Goal: Information Seeking & Learning: Learn about a topic

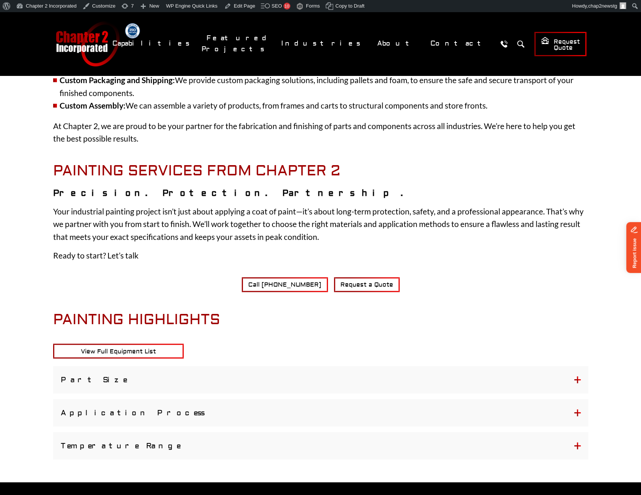
scroll to position [645, 0]
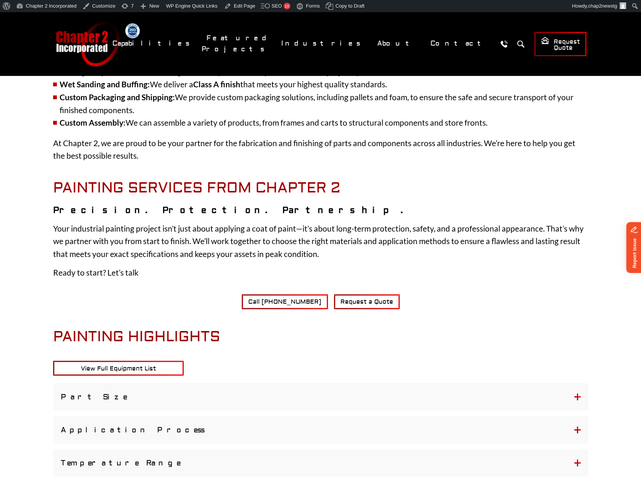
click at [576, 396] on button "Part Size" at bounding box center [320, 396] width 535 height 27
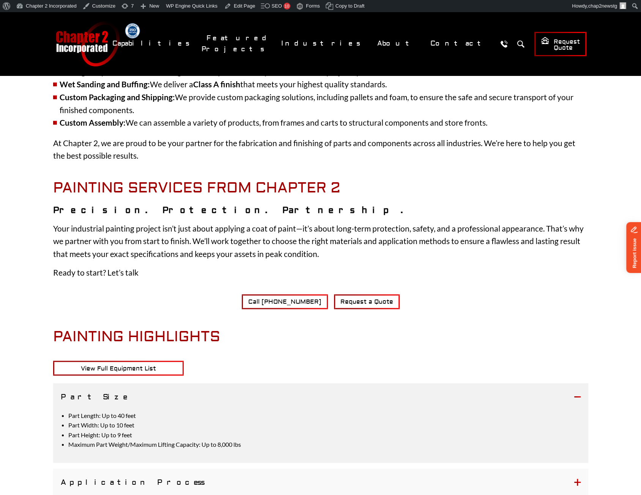
click at [578, 483] on button "Application Process" at bounding box center [320, 482] width 535 height 27
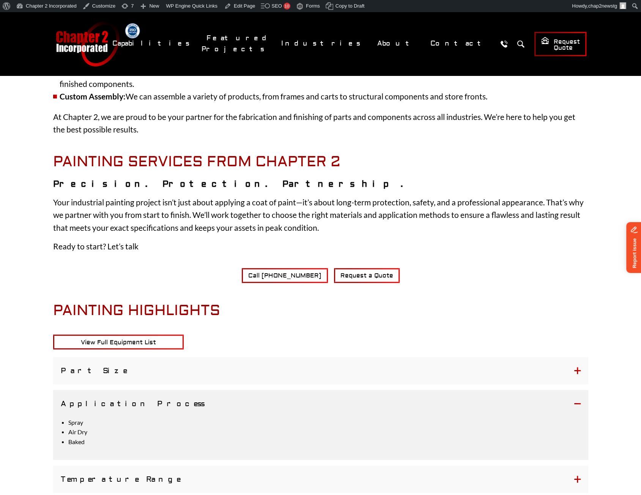
scroll to position [683, 0]
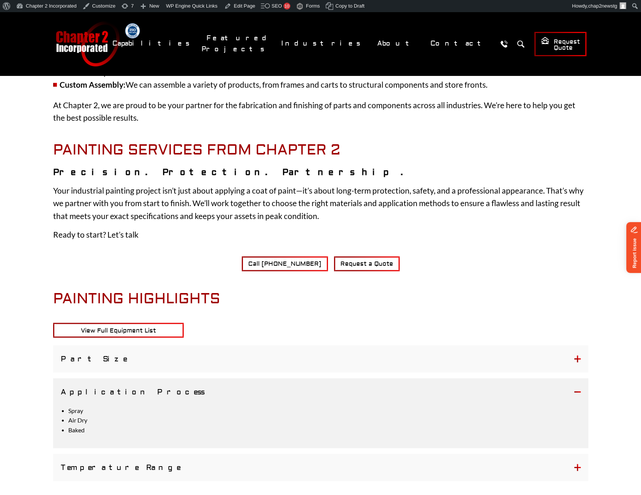
click at [577, 465] on button "Temperature Range" at bounding box center [320, 467] width 535 height 27
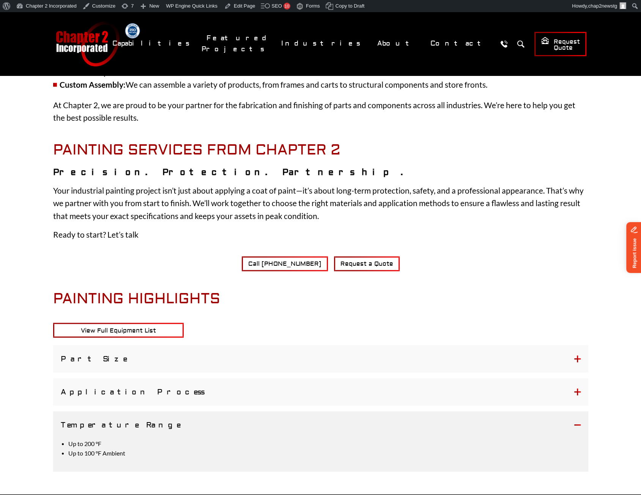
click at [575, 390] on button "Application Process" at bounding box center [320, 391] width 535 height 27
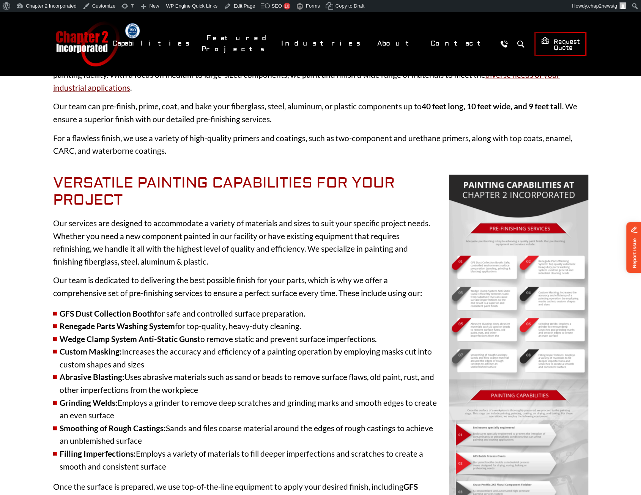
scroll to position [114, 0]
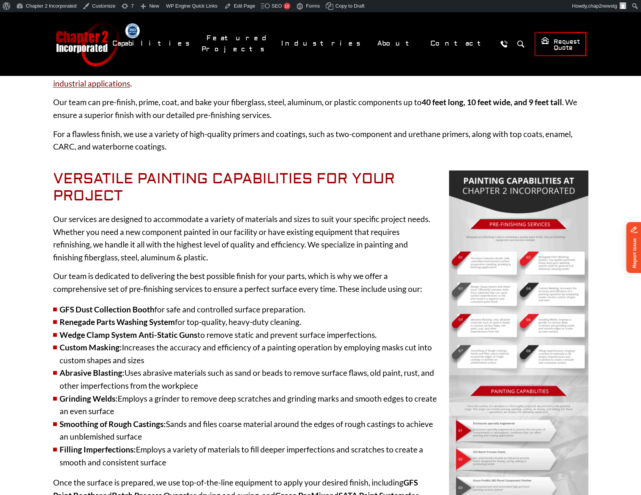
click at [312, 243] on p "Our services are designed to accommodate a variety of materials and sizes to su…" at bounding box center [320, 238] width 535 height 51
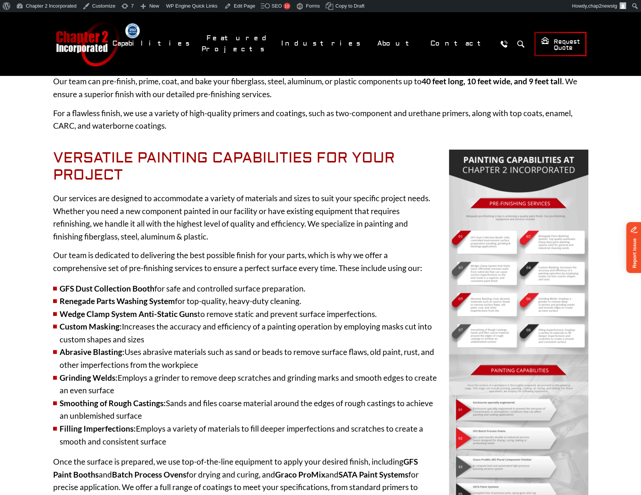
scroll to position [152, 0]
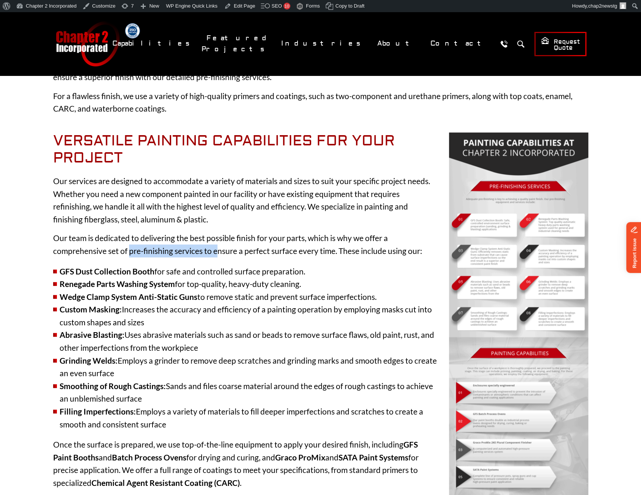
drag, startPoint x: 129, startPoint y: 253, endPoint x: 216, endPoint y: 249, distance: 86.7
click at [216, 249] on p "Our team is dedicated to delivering the best possible finish for your parts, wh…" at bounding box center [320, 244] width 535 height 25
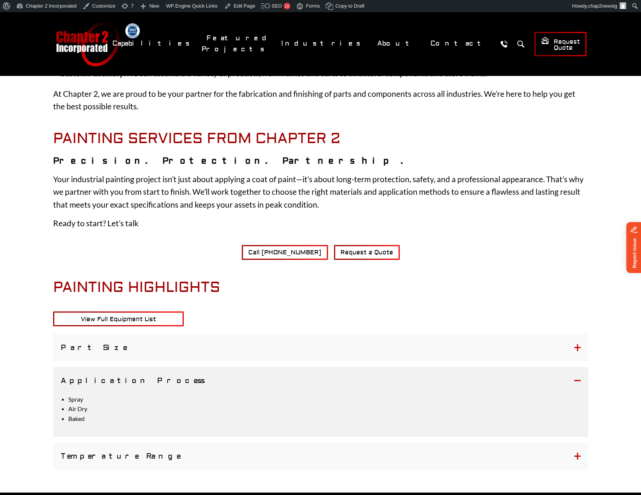
scroll to position [683, 0]
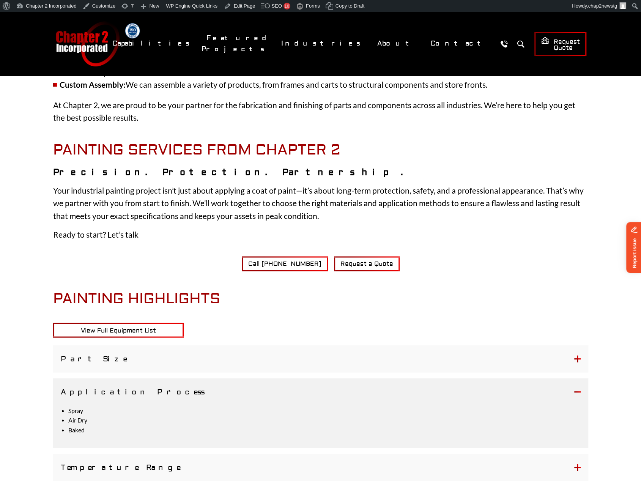
click at [574, 466] on button "Temperature Range" at bounding box center [320, 467] width 535 height 27
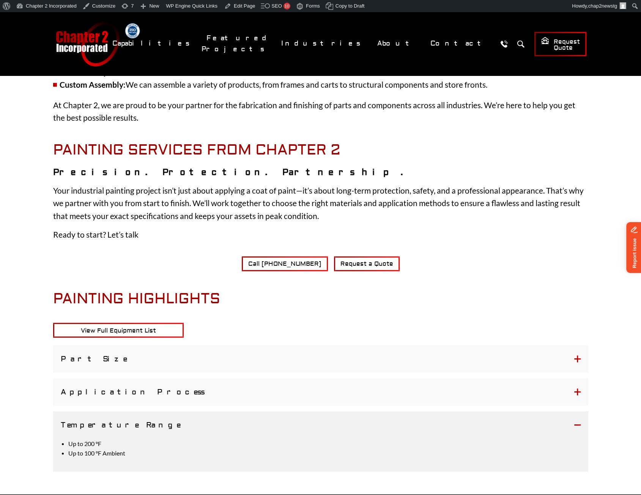
click at [575, 391] on button "Application Process" at bounding box center [320, 391] width 535 height 27
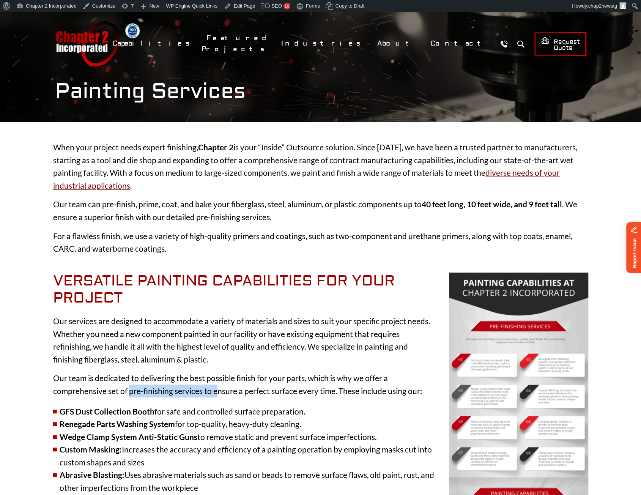
scroll to position [0, 0]
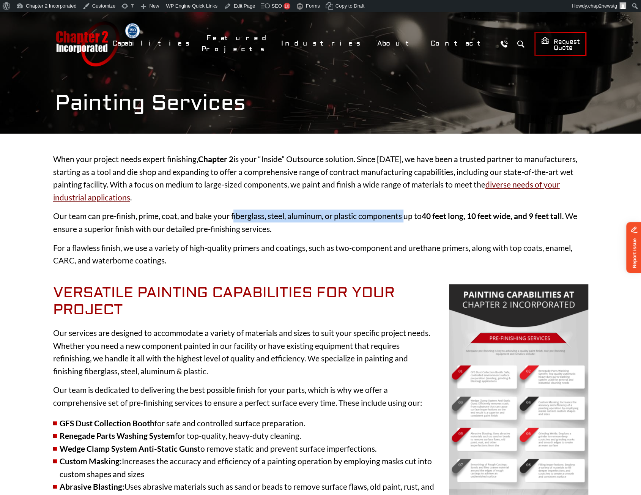
drag, startPoint x: 232, startPoint y: 214, endPoint x: 403, endPoint y: 221, distance: 170.6
click at [403, 221] on p "Our team can pre-finish, prime, coat, and bake your fiberglass, steel, aluminum…" at bounding box center [320, 222] width 535 height 25
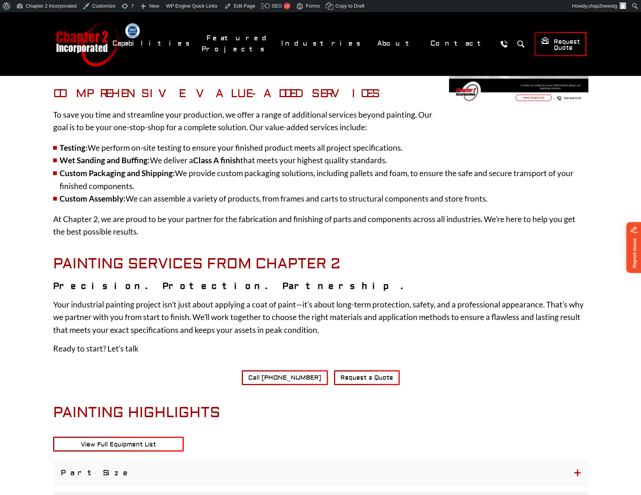
scroll to position [683, 0]
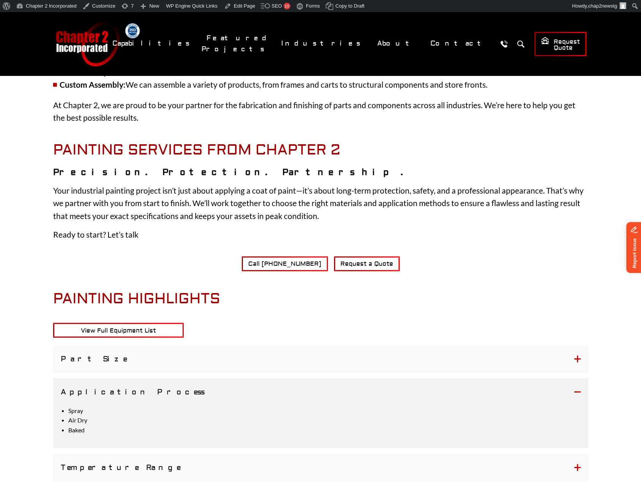
click at [576, 466] on button "Temperature Range" at bounding box center [320, 467] width 535 height 27
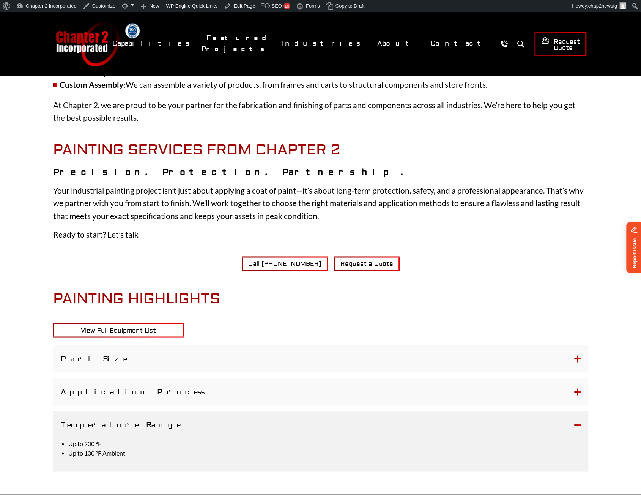
click at [579, 392] on button "Application Process" at bounding box center [320, 391] width 535 height 27
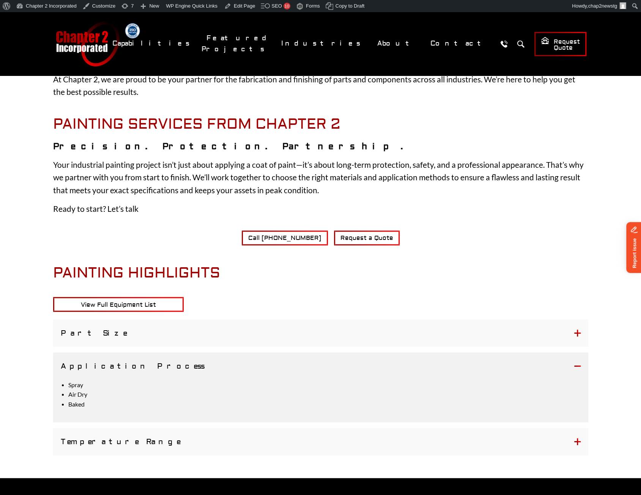
scroll to position [721, 0]
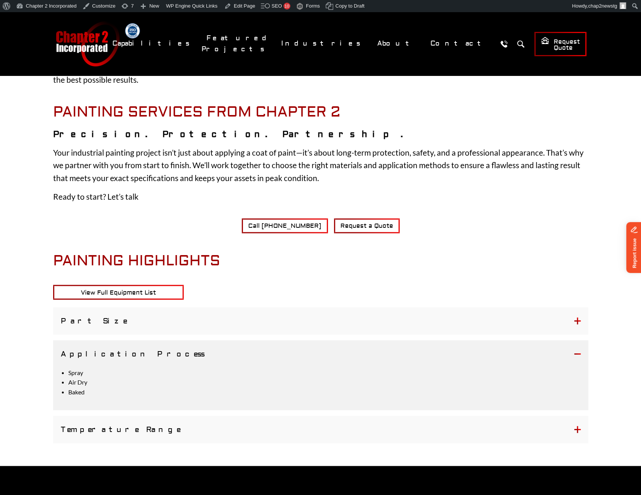
click at [578, 426] on button "Temperature Range" at bounding box center [320, 429] width 535 height 27
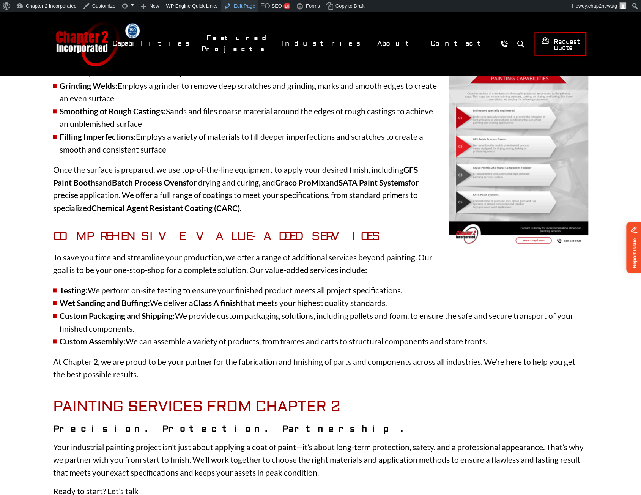
scroll to position [418, 0]
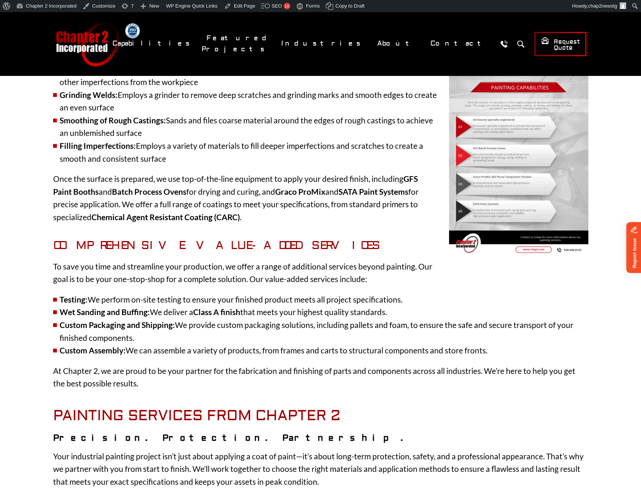
drag, startPoint x: 95, startPoint y: 300, endPoint x: 405, endPoint y: 299, distance: 310.2
click at [405, 299] on li "Testing: We perform on-site testing to ensure your finished product meets all p…" at bounding box center [320, 299] width 535 height 13
click at [91, 299] on li "Testing: We perform on-site testing to ensure your finished product meets all p…" at bounding box center [320, 299] width 535 height 13
drag, startPoint x: 91, startPoint y: 300, endPoint x: 409, endPoint y: 295, distance: 317.8
click at [409, 295] on li "Testing: We perform on-site testing to ensure your finished product meets all p…" at bounding box center [320, 299] width 535 height 13
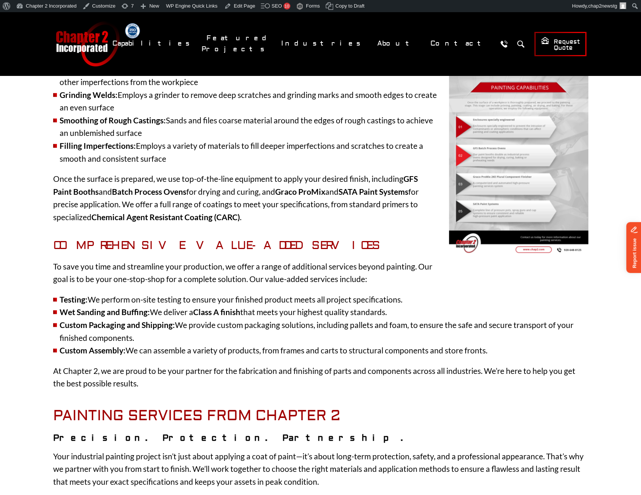
copy li "We perform on-site testing to ensure your finished product meets all project sp…"
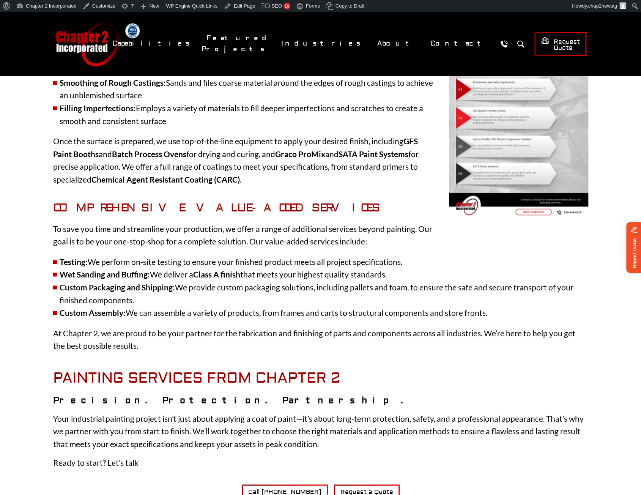
scroll to position [621, 0]
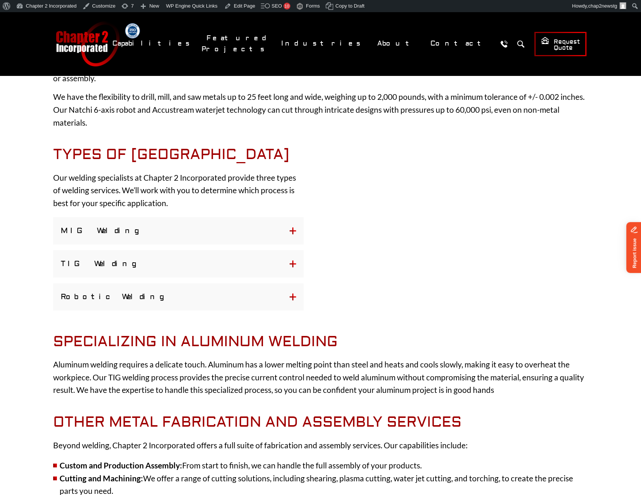
scroll to position [38, 0]
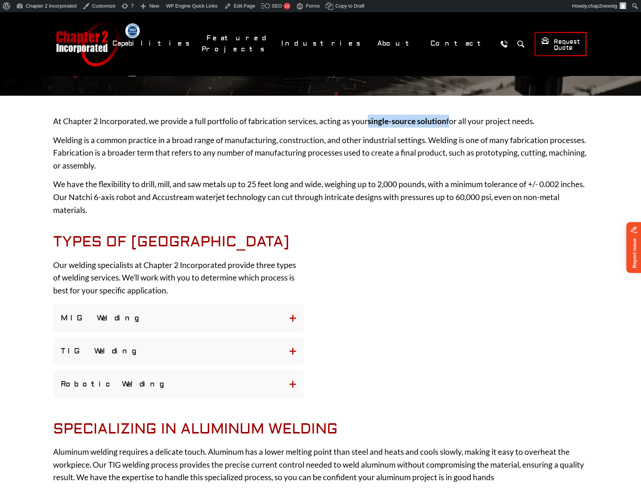
drag, startPoint x: 367, startPoint y: 123, endPoint x: 447, endPoint y: 115, distance: 80.5
click at [447, 115] on p "At Chapter 2 Incorporated, we provide a full portfolio of fabrication services,…" at bounding box center [320, 121] width 535 height 13
click at [255, 179] on p "We have the flexibility to drill, mill, and saw metals up to 25 feet long and w…" at bounding box center [320, 197] width 535 height 38
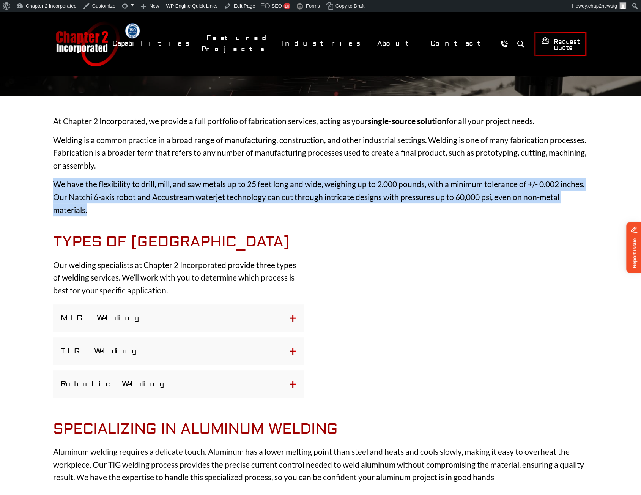
drag, startPoint x: 55, startPoint y: 184, endPoint x: 89, endPoint y: 209, distance: 42.7
click at [89, 209] on p "We have the flexibility to drill, mill, and saw metals up to 25 feet long and w…" at bounding box center [320, 197] width 535 height 38
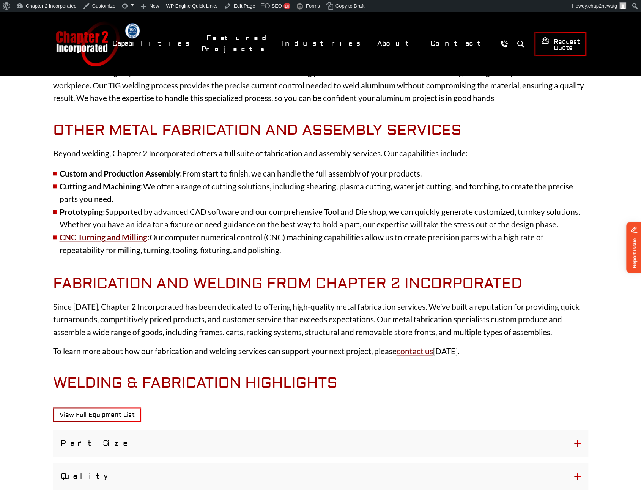
scroll to position [418, 0]
drag, startPoint x: 62, startPoint y: 187, endPoint x: 113, endPoint y: 201, distance: 53.5
click at [113, 201] on li "Cutting and Machining: We offer a range of cutting solutions, including shearin…" at bounding box center [320, 192] width 535 height 25
copy li "Cutting and Machining: We offer a range of cutting solutions, including shearin…"
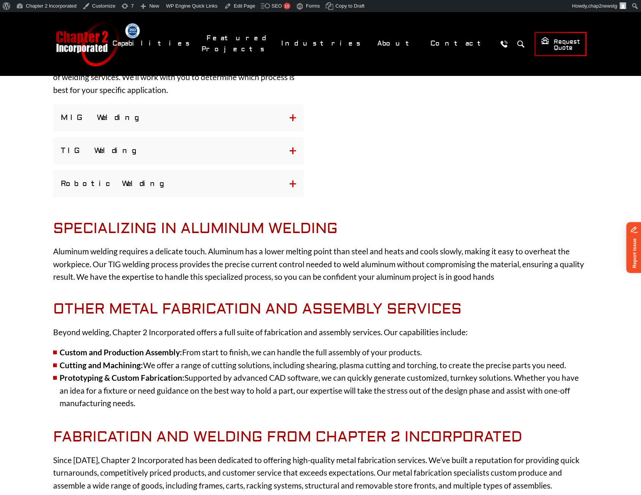
scroll to position [152, 0]
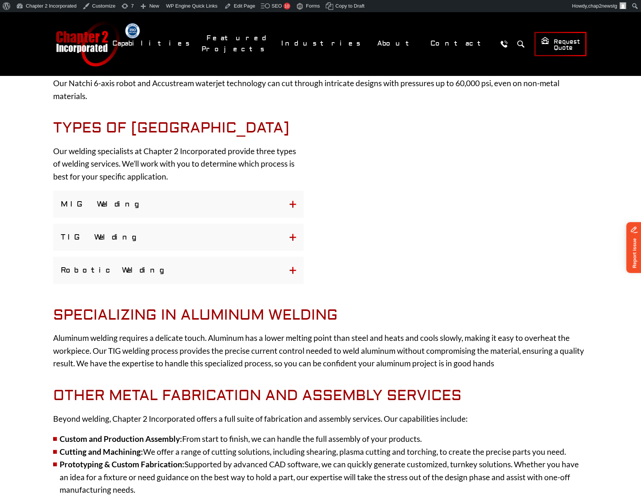
click at [295, 203] on button "MIG Welding" at bounding box center [178, 204] width 251 height 27
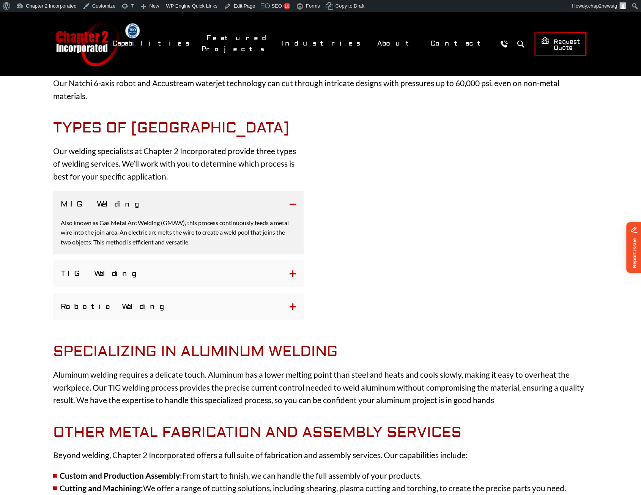
click at [295, 203] on button "MIG Welding" at bounding box center [178, 204] width 251 height 27
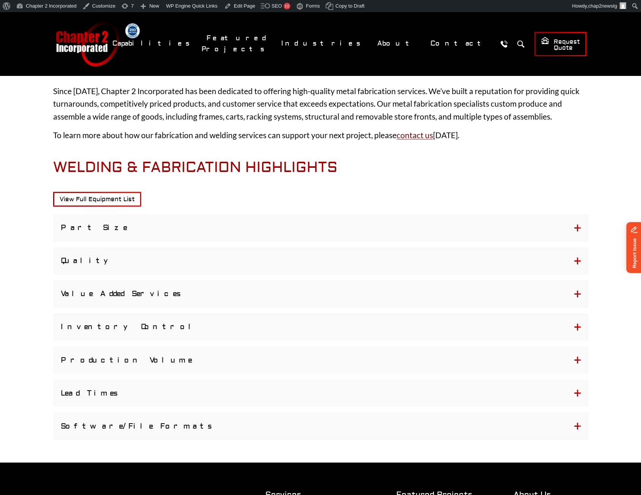
scroll to position [570, 0]
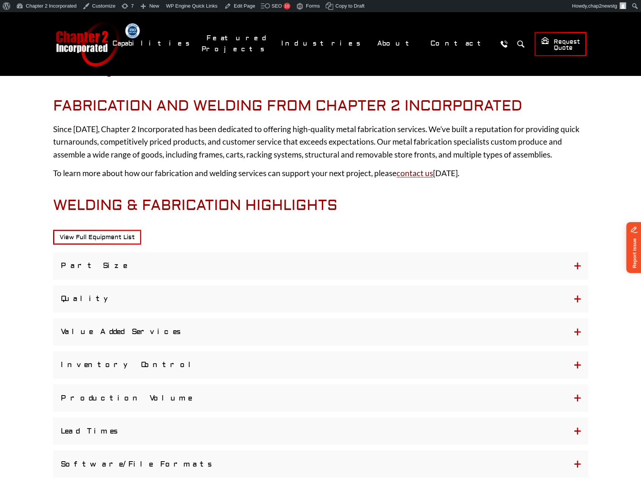
click at [577, 264] on button "Part Size" at bounding box center [320, 265] width 535 height 27
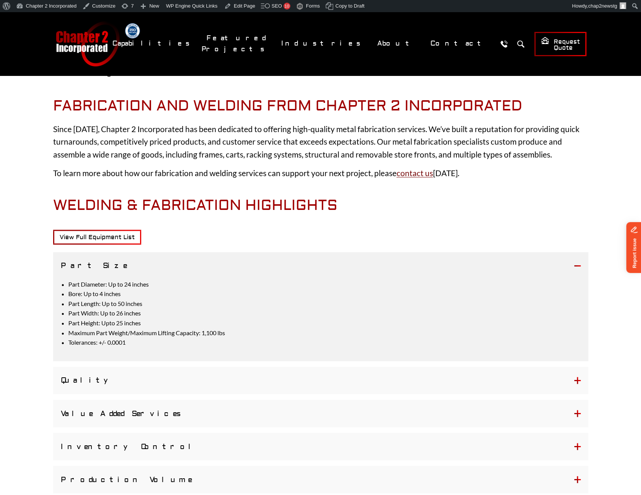
click at [577, 264] on button "Part Size" at bounding box center [320, 265] width 535 height 27
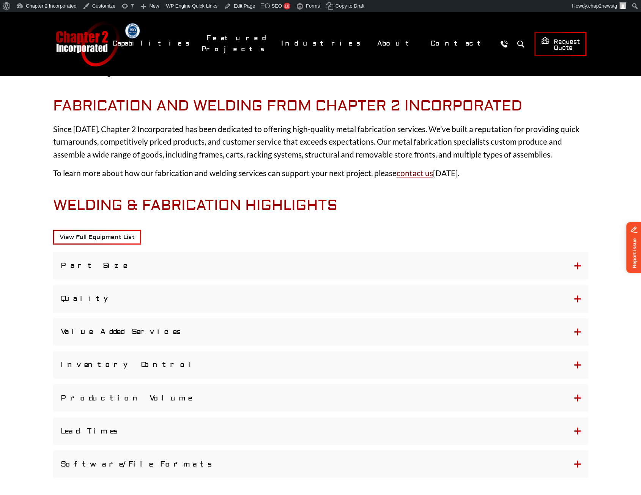
click at [578, 300] on button "Quality" at bounding box center [320, 298] width 535 height 27
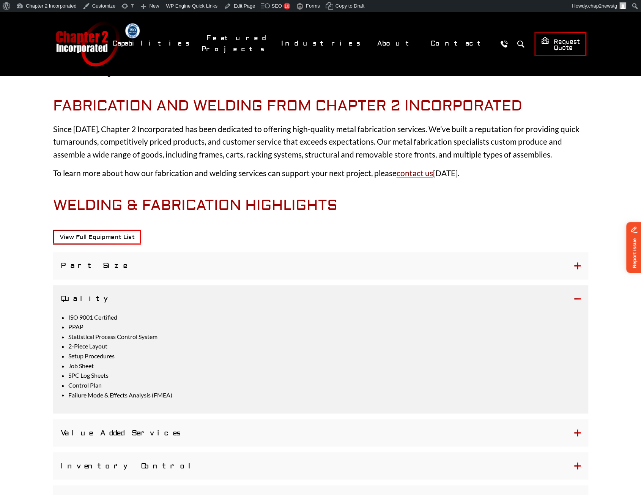
click at [578, 300] on button "Quality" at bounding box center [320, 298] width 535 height 27
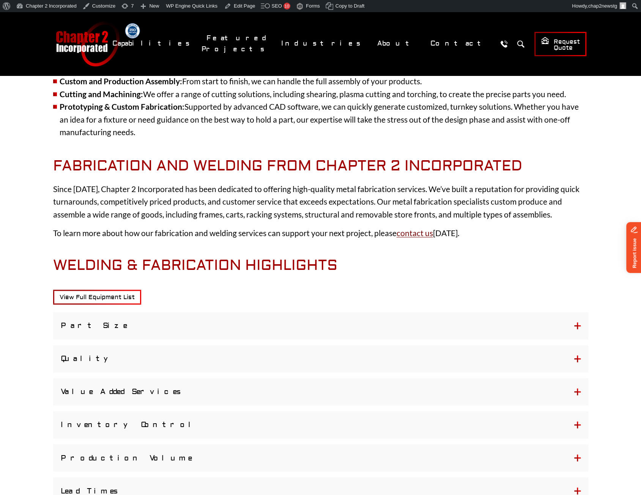
scroll to position [494, 0]
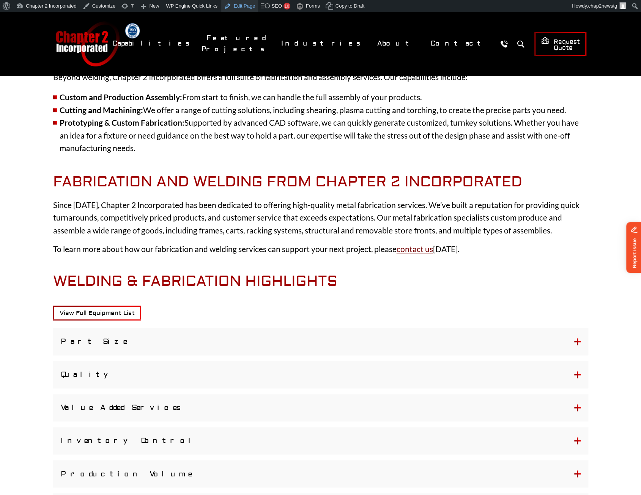
click at [236, 7] on link "Edit Page" at bounding box center [239, 6] width 37 height 12
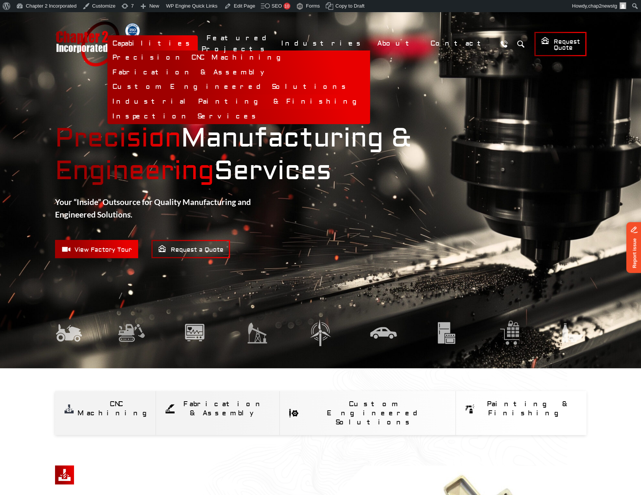
click at [267, 100] on link "Industrial Painting & Finishing" at bounding box center [238, 102] width 263 height 15
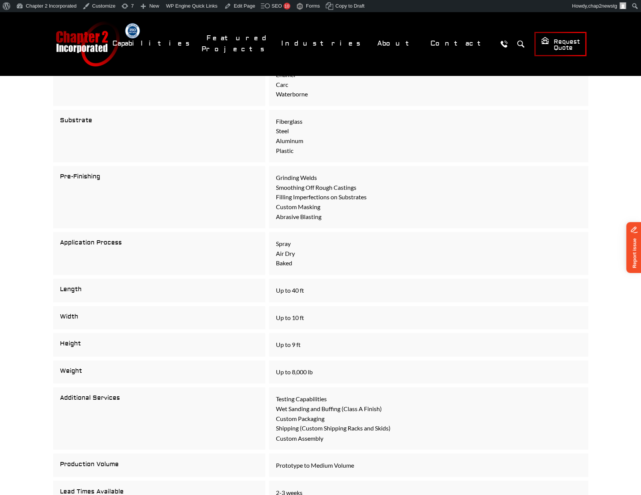
scroll to position [532, 0]
drag, startPoint x: 278, startPoint y: 398, endPoint x: 336, endPoint y: 398, distance: 57.7
click at [336, 398] on p "Testing Capabilities Wet Sanding and Buffing (Class A Finish) Custom Packaging …" at bounding box center [429, 417] width 306 height 49
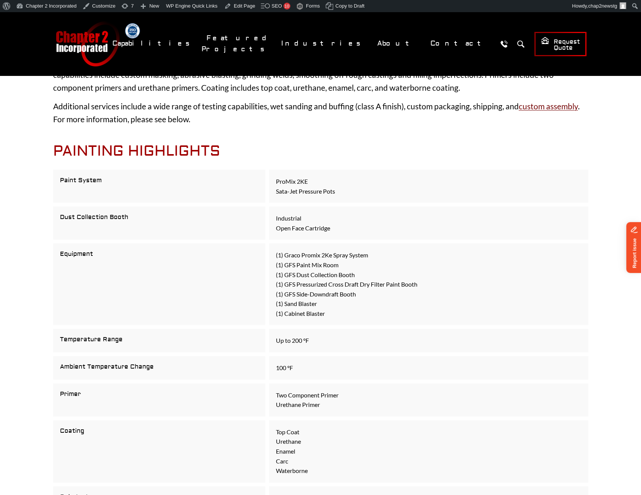
scroll to position [152, 0]
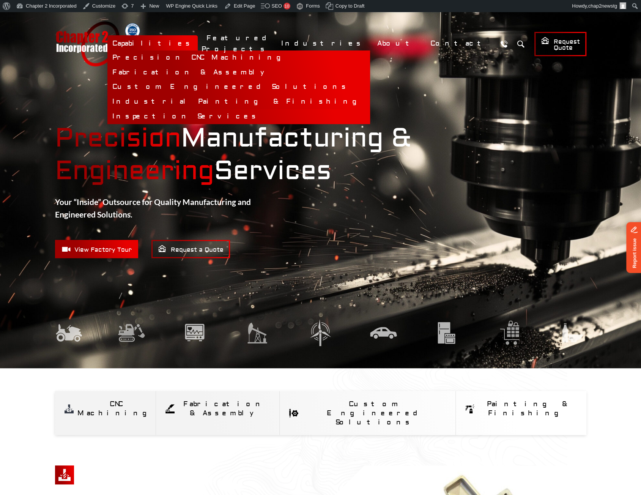
click at [246, 117] on link "Inspection Services" at bounding box center [238, 116] width 263 height 15
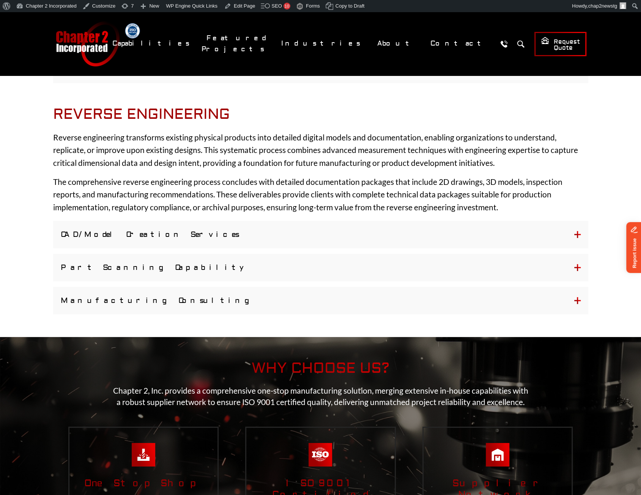
click at [84, 50] on link "Chapter 2 Incorporated" at bounding box center [87, 43] width 65 height 45
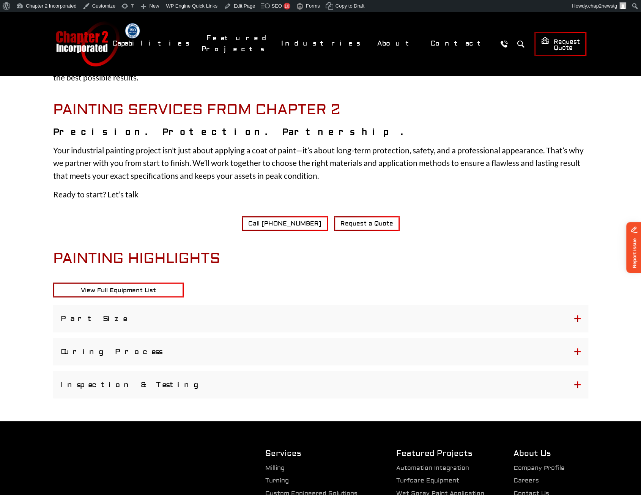
scroll to position [697, 0]
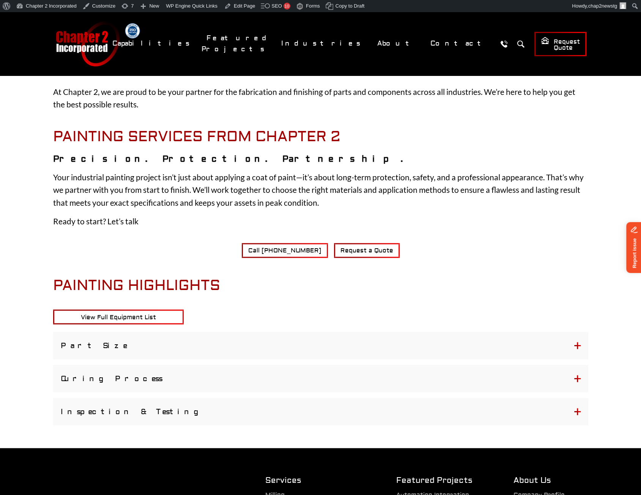
click at [573, 377] on button "Curing Process" at bounding box center [320, 378] width 535 height 27
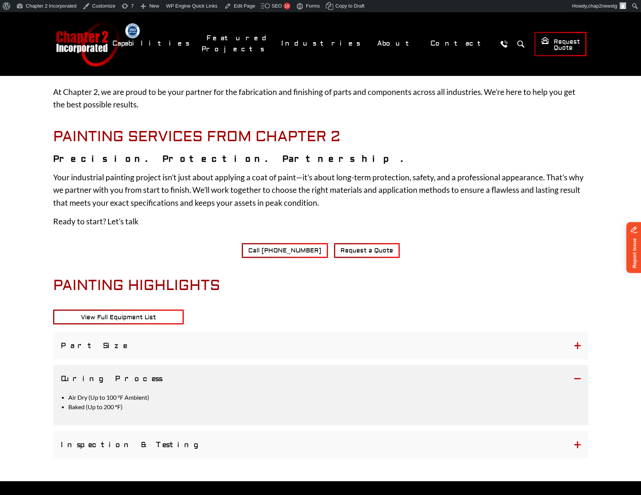
click at [576, 445] on button "Inspection & Testing" at bounding box center [320, 444] width 535 height 27
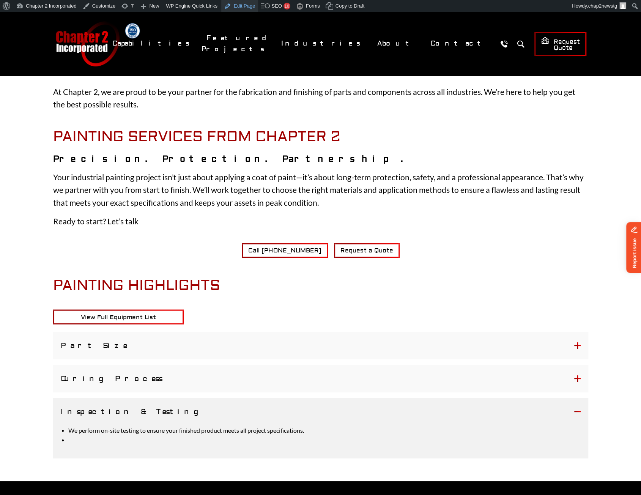
click at [231, 9] on link "Edit Page" at bounding box center [239, 6] width 37 height 12
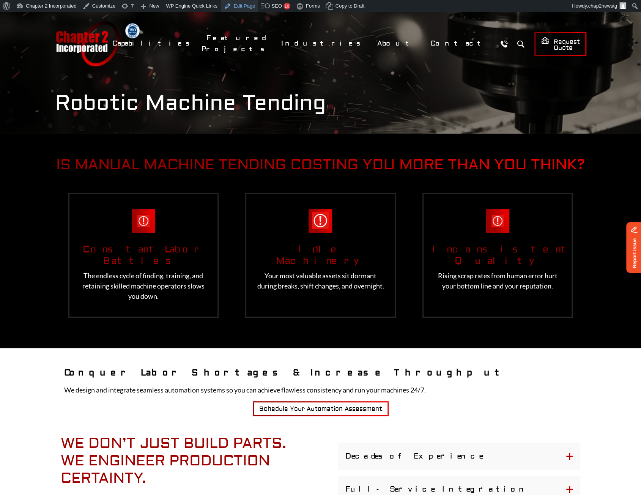
click at [246, 8] on link "Edit Page" at bounding box center [239, 6] width 37 height 12
